Goal: Check status: Check status

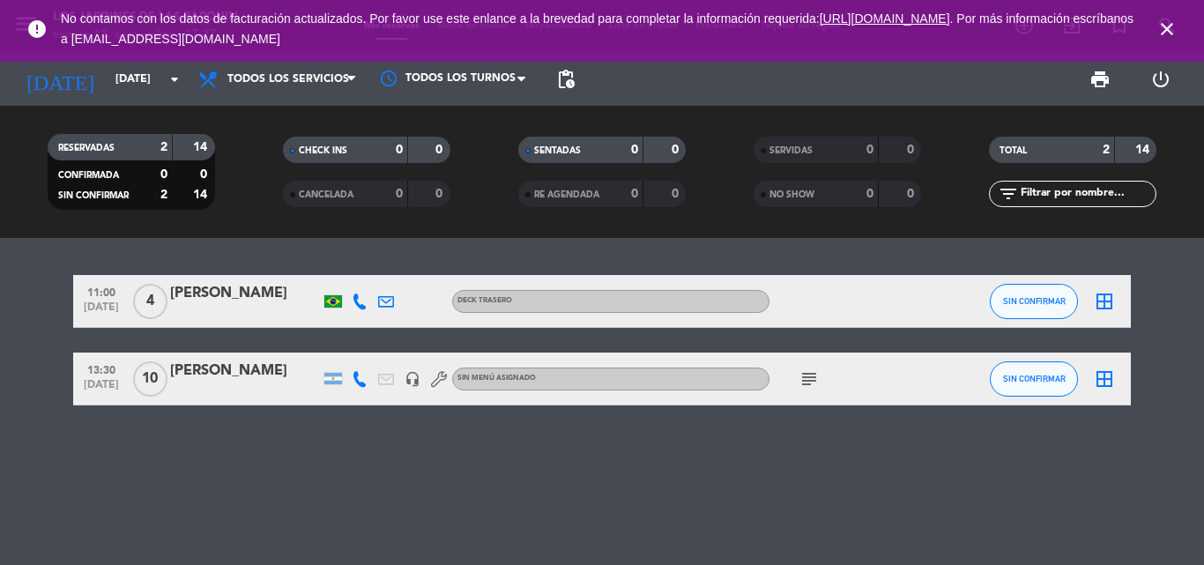
click at [1169, 24] on icon "close" at bounding box center [1166, 29] width 21 height 21
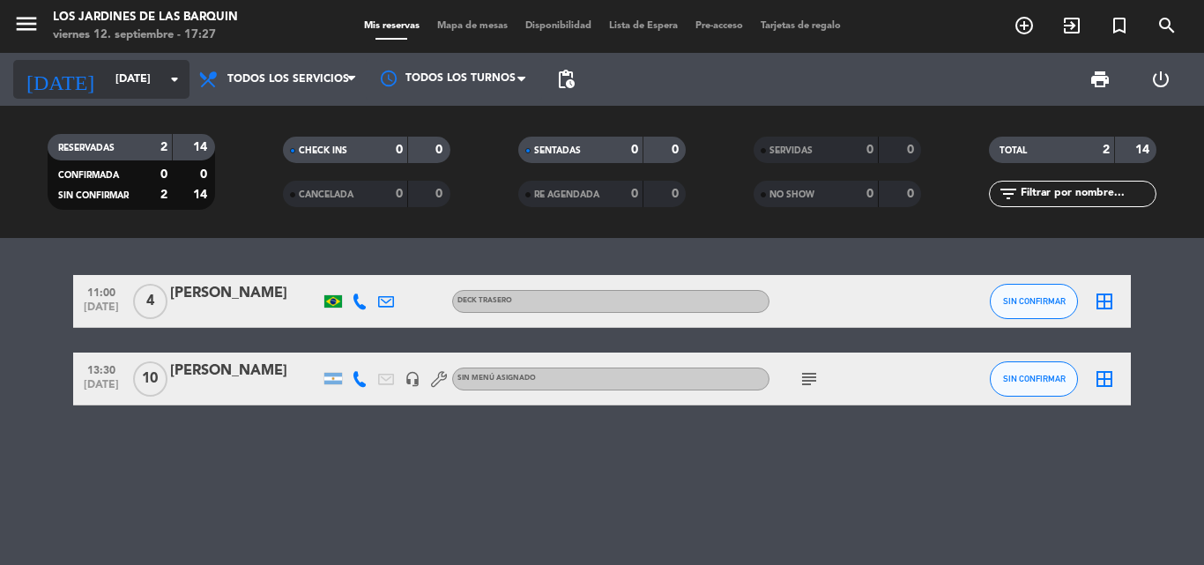
click at [143, 84] on input "[DATE]" at bounding box center [181, 79] width 149 height 30
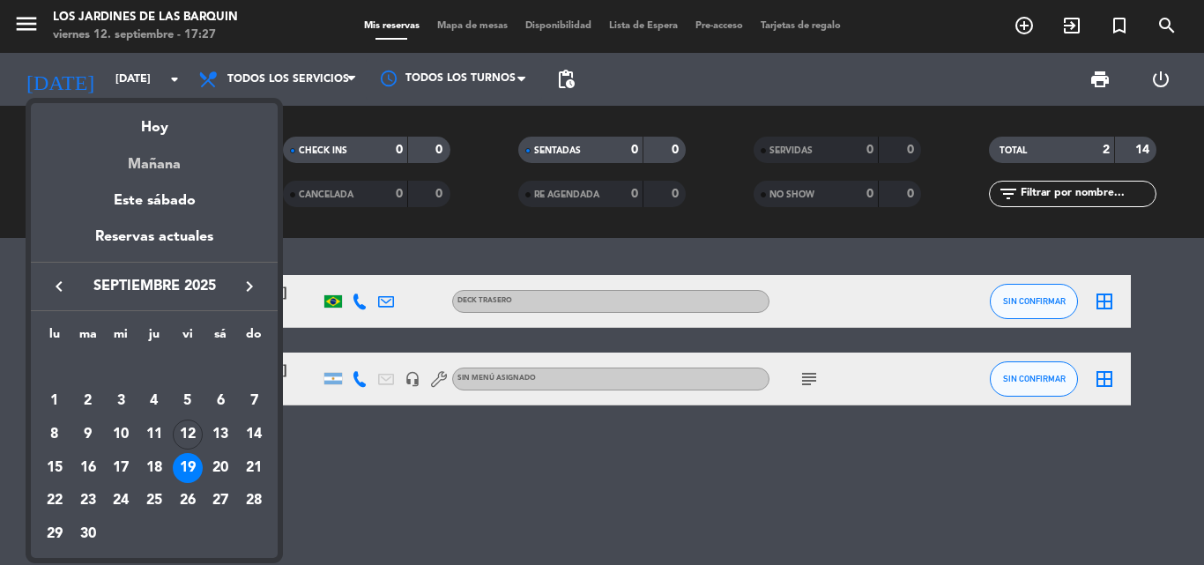
click at [163, 168] on div "Mañana" at bounding box center [154, 158] width 247 height 36
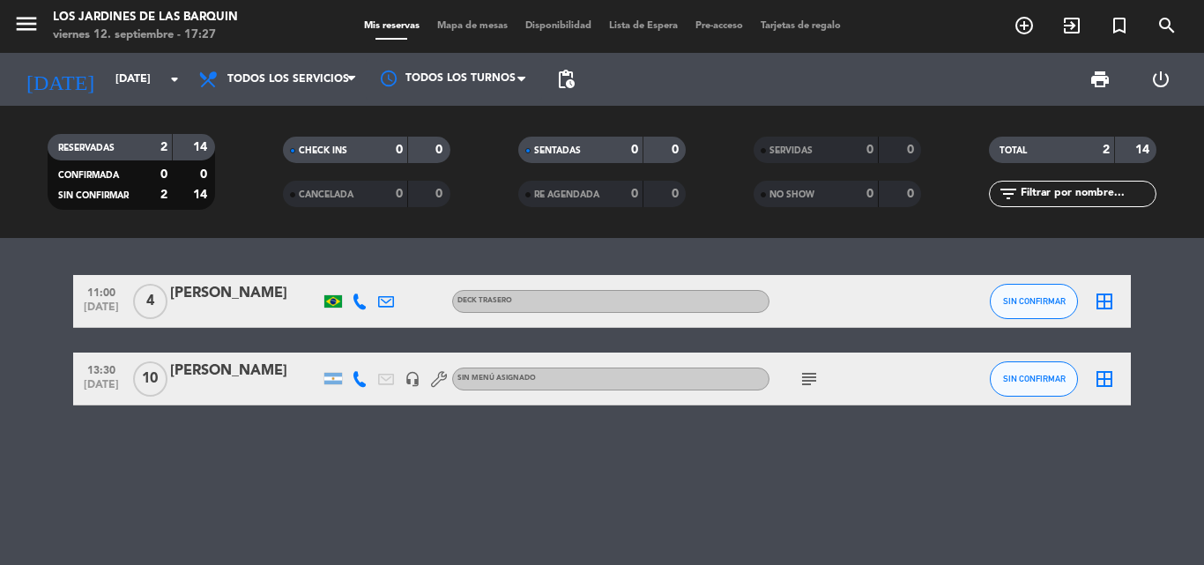
type input "[DATE]"
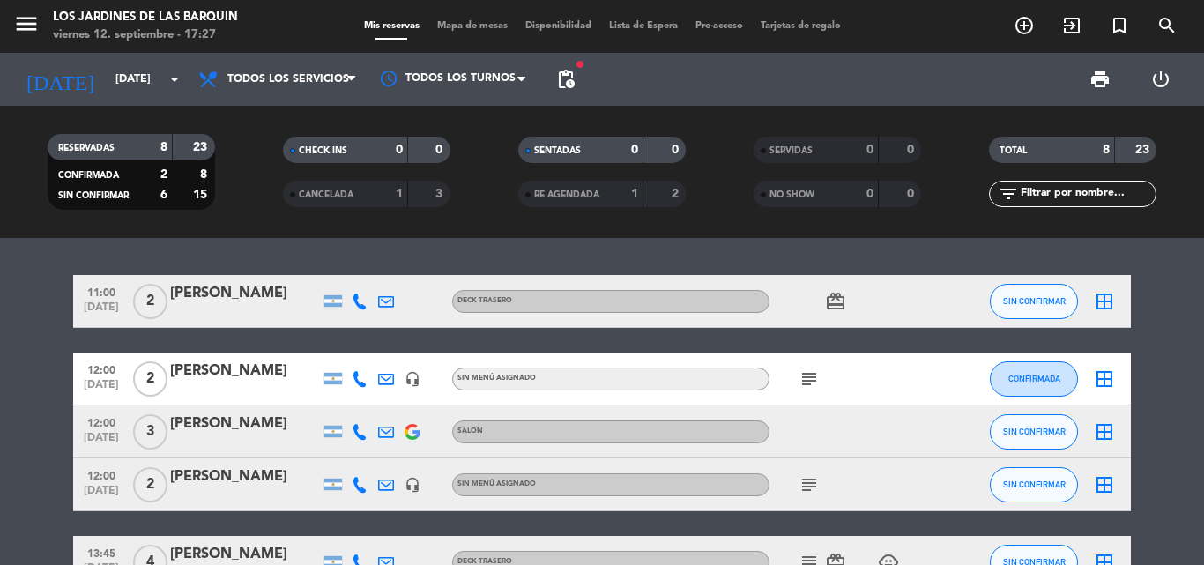
click at [1203, 414] on bookings-row "11:00 [DATE] 2 Luna D’[PERSON_NAME] TRASERO card_giftcard SIN CONFIRMAR border_…" at bounding box center [602, 523] width 1204 height 497
click at [1171, 443] on bookings-row "11:00 [DATE] 2 Luna D’[PERSON_NAME] TRASERO card_giftcard SIN CONFIRMAR border_…" at bounding box center [602, 523] width 1204 height 497
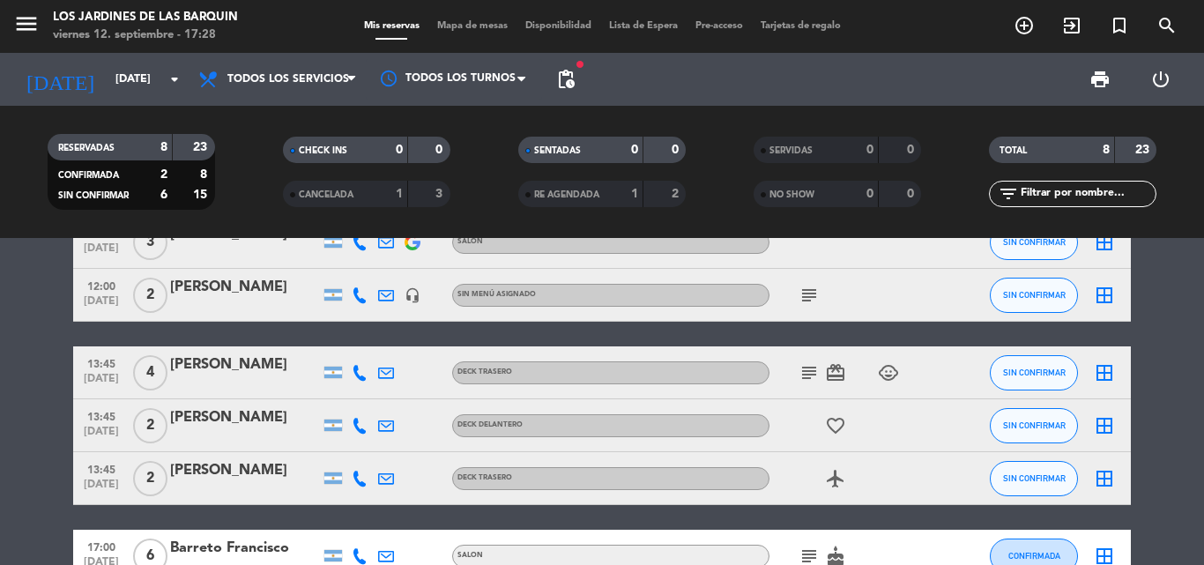
scroll to position [154, 0]
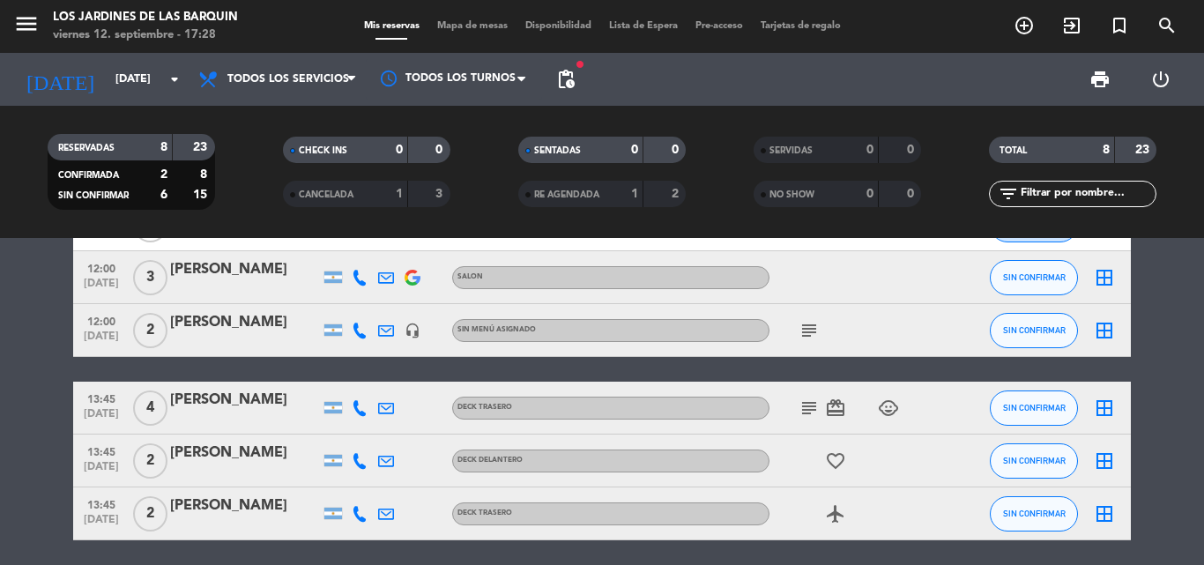
click at [813, 341] on div "subject" at bounding box center [848, 330] width 159 height 52
click at [810, 336] on icon "subject" at bounding box center [808, 330] width 21 height 21
drag, startPoint x: 811, startPoint y: 407, endPoint x: 817, endPoint y: 433, distance: 26.3
click at [810, 407] on icon "subject" at bounding box center [808, 407] width 21 height 21
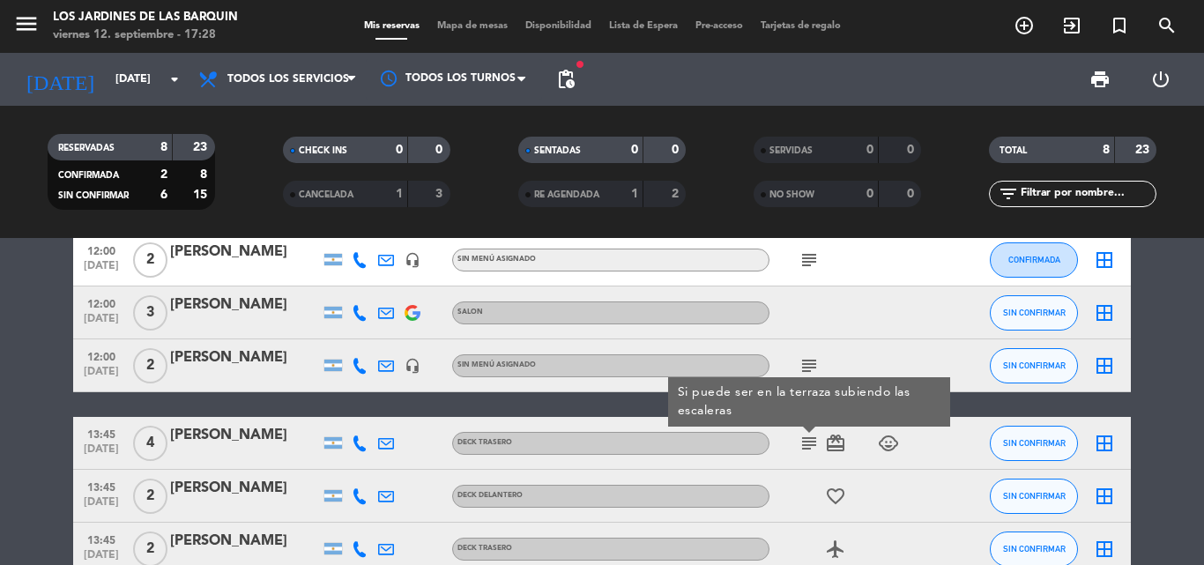
scroll to position [84, 0]
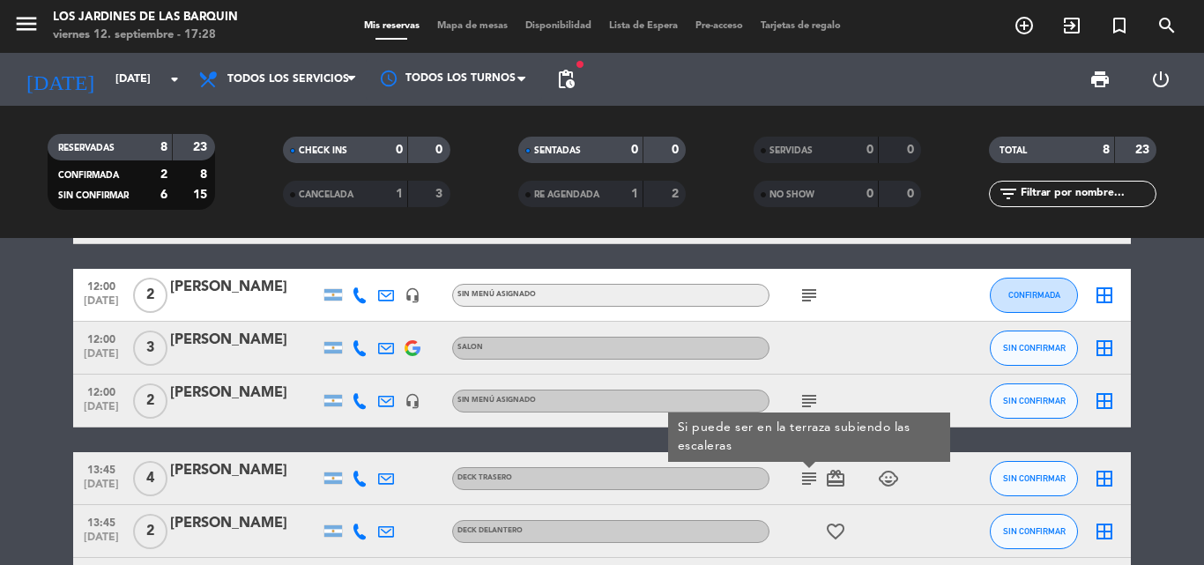
click at [817, 301] on span "subject" at bounding box center [809, 295] width 26 height 21
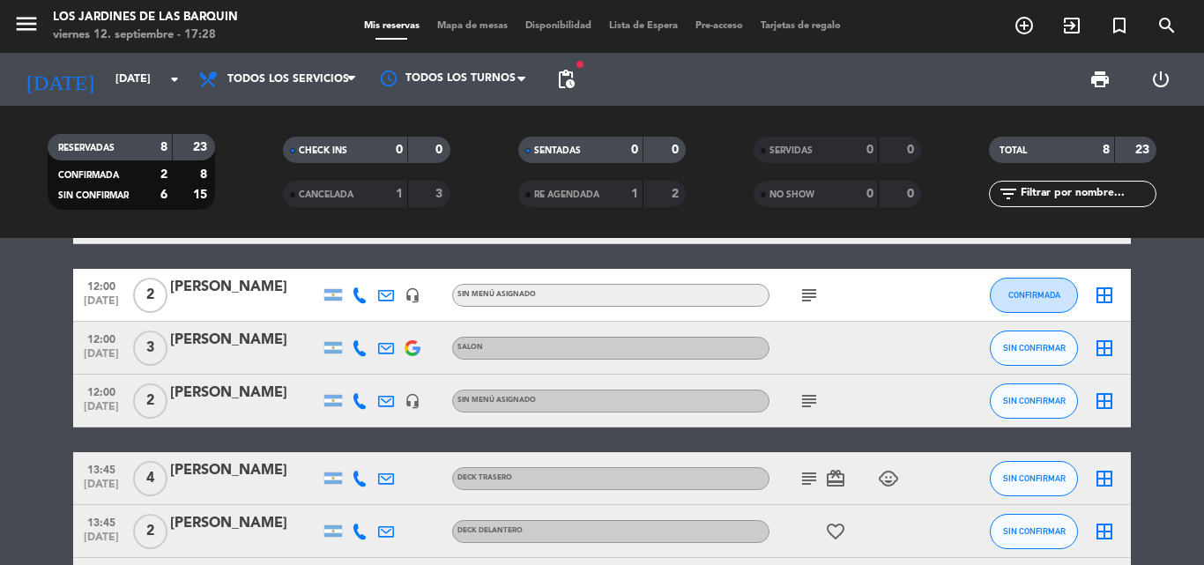
click at [814, 298] on icon "subject" at bounding box center [808, 295] width 21 height 21
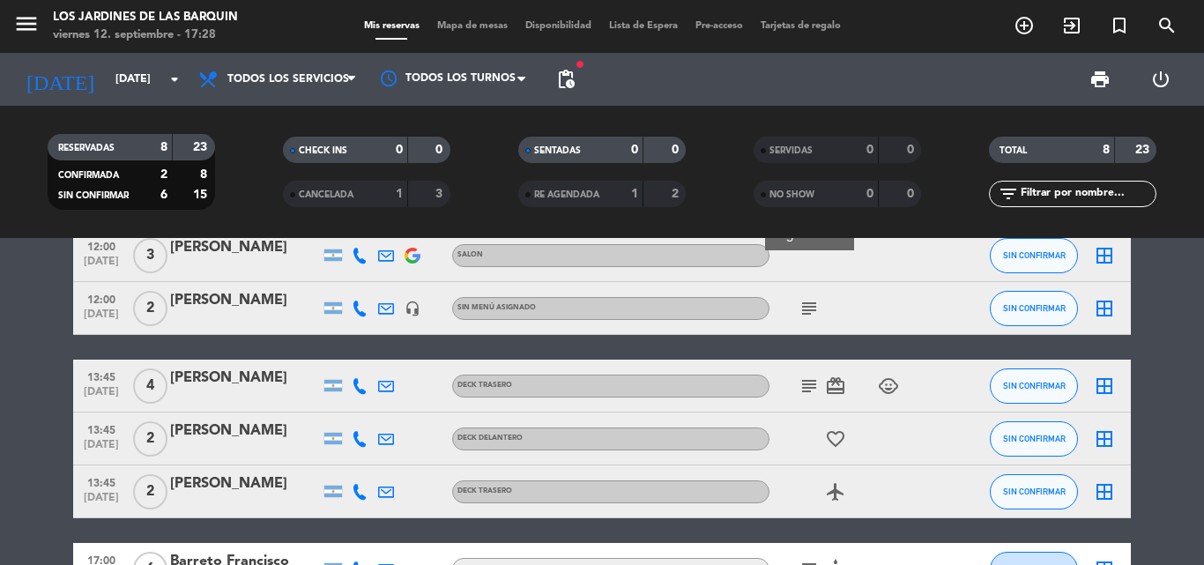
scroll to position [295, 0]
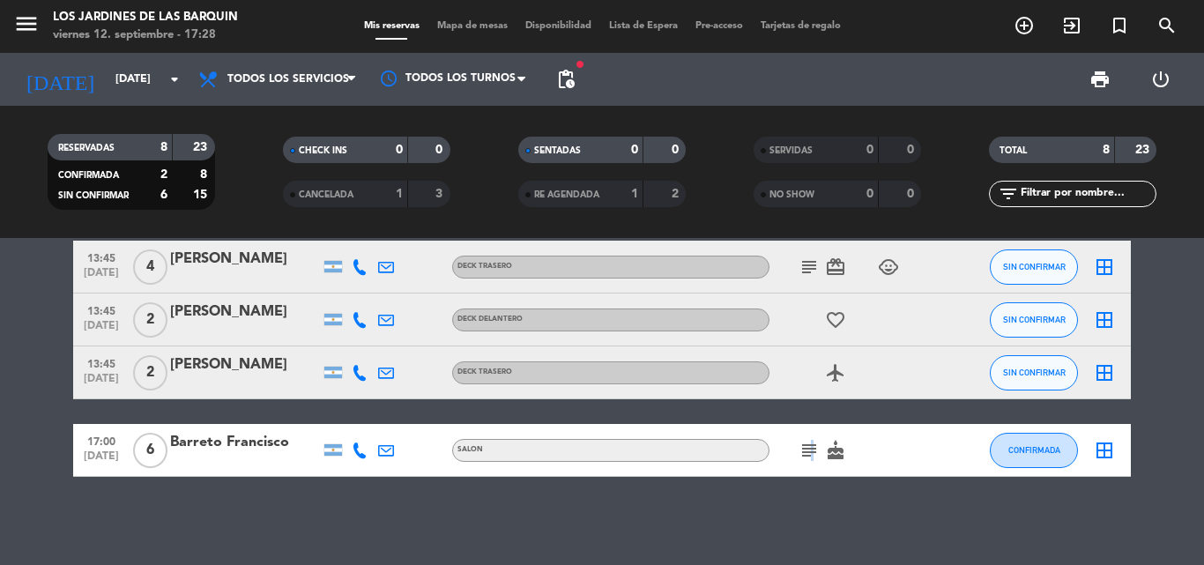
click at [809, 449] on icon "subject" at bounding box center [808, 450] width 21 height 21
